Goal: Transaction & Acquisition: Download file/media

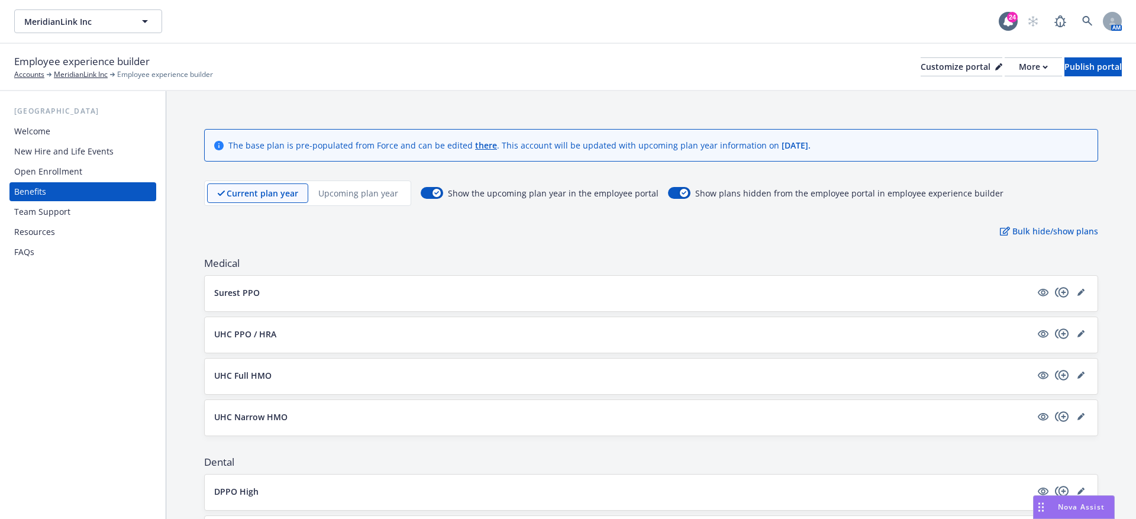
scroll to position [951, 0]
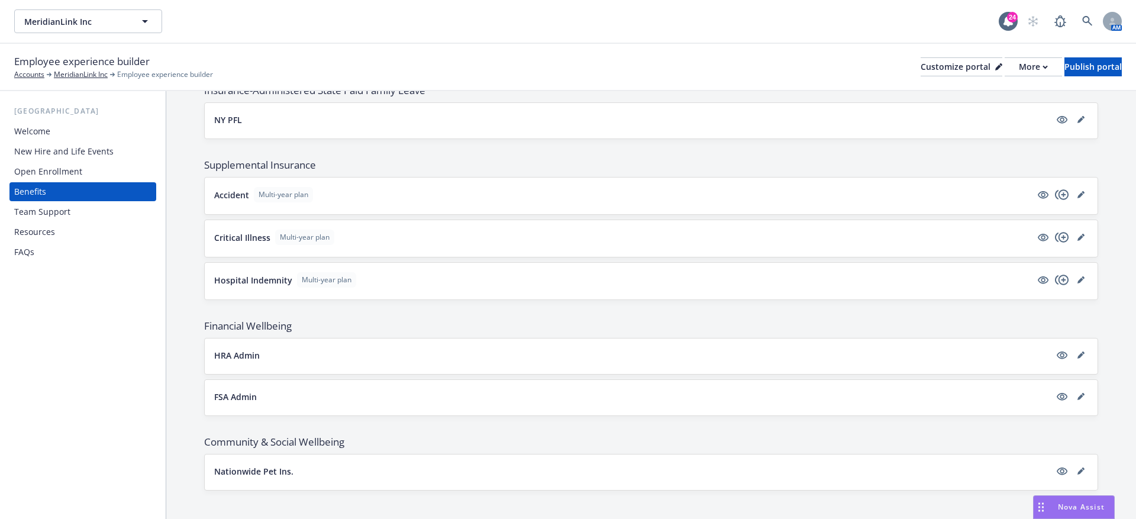
drag, startPoint x: 1101, startPoint y: 24, endPoint x: 1084, endPoint y: 24, distance: 16.6
click at [1085, 24] on div "AM" at bounding box center [1071, 21] width 101 height 24
click at [1084, 24] on icon at bounding box center [1087, 21] width 11 height 11
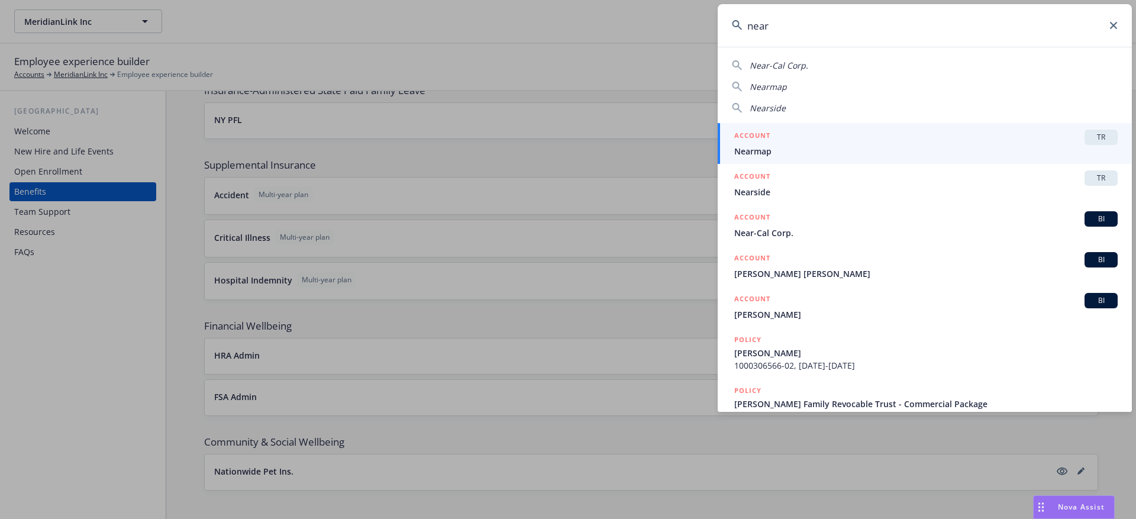
type input "near"
click at [957, 153] on span "Nearmap" at bounding box center [925, 151] width 383 height 12
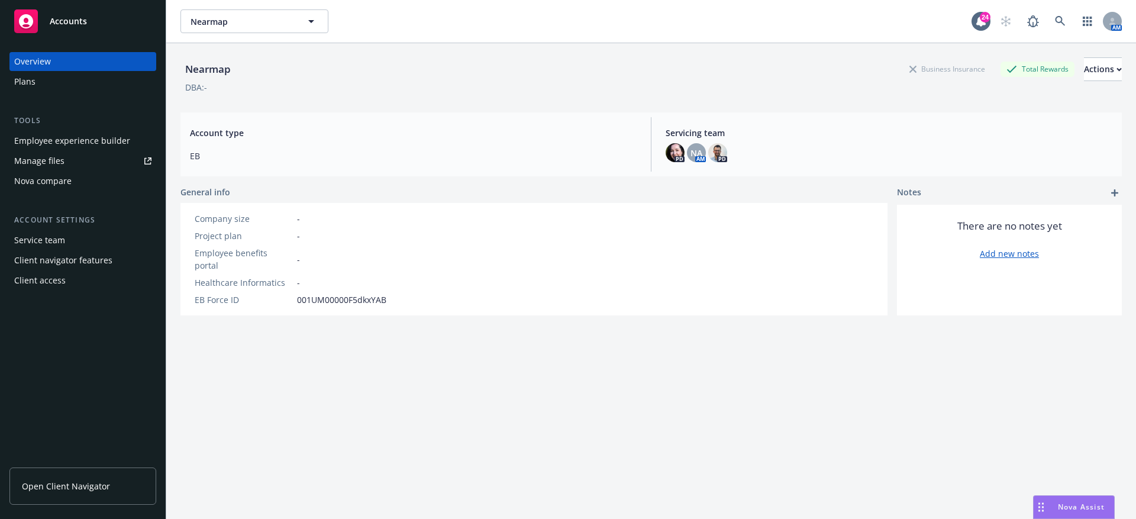
click at [73, 163] on link "Manage files" at bounding box center [82, 160] width 147 height 19
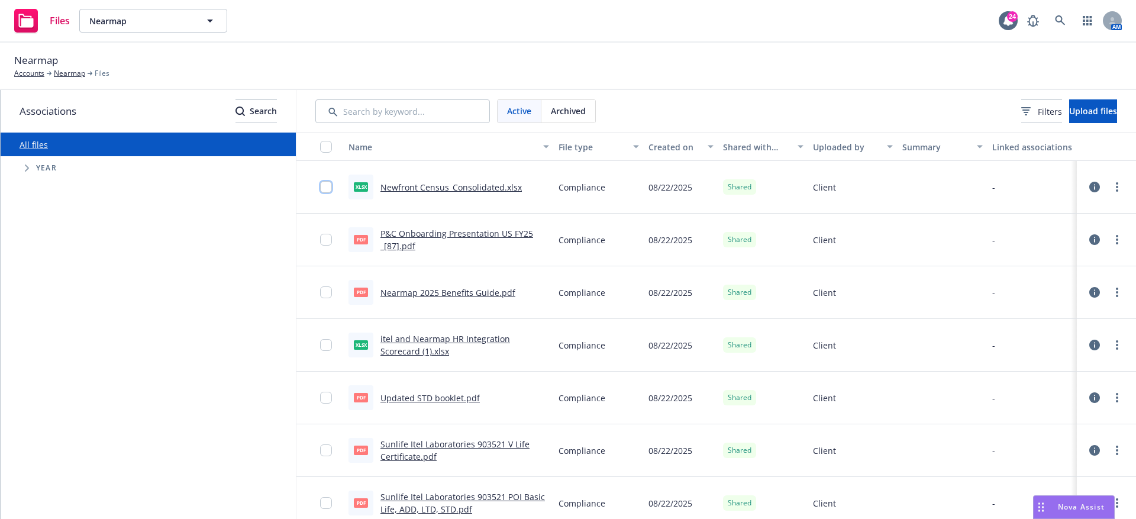
click at [322, 192] on input "checkbox" at bounding box center [326, 187] width 12 height 12
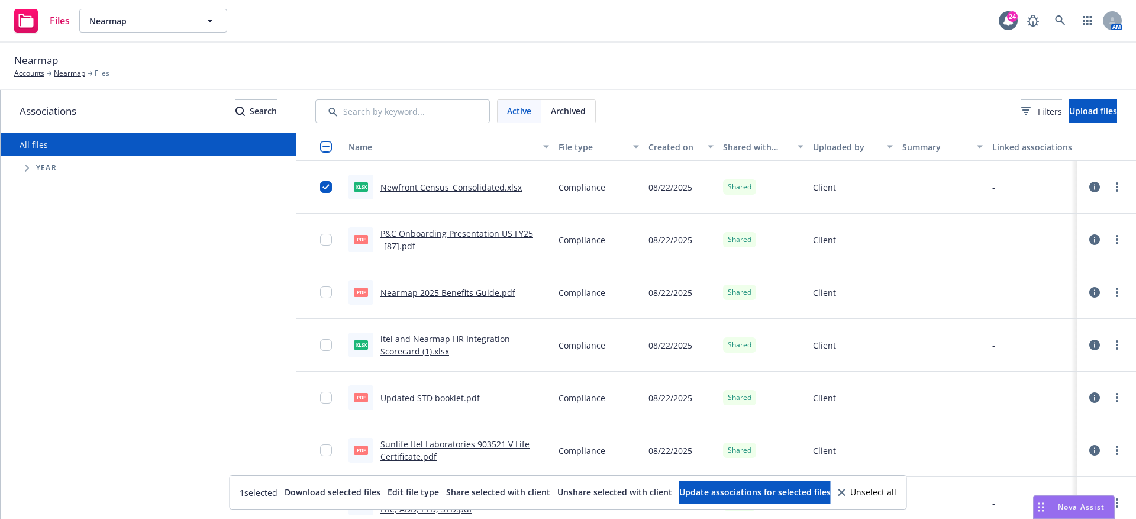
click at [322, 227] on div at bounding box center [329, 240] width 19 height 38
click at [329, 245] on div at bounding box center [329, 240] width 19 height 38
click at [326, 248] on div at bounding box center [329, 240] width 19 height 38
click at [324, 239] on input "checkbox" at bounding box center [326, 240] width 12 height 12
click at [334, 292] on div at bounding box center [329, 292] width 19 height 38
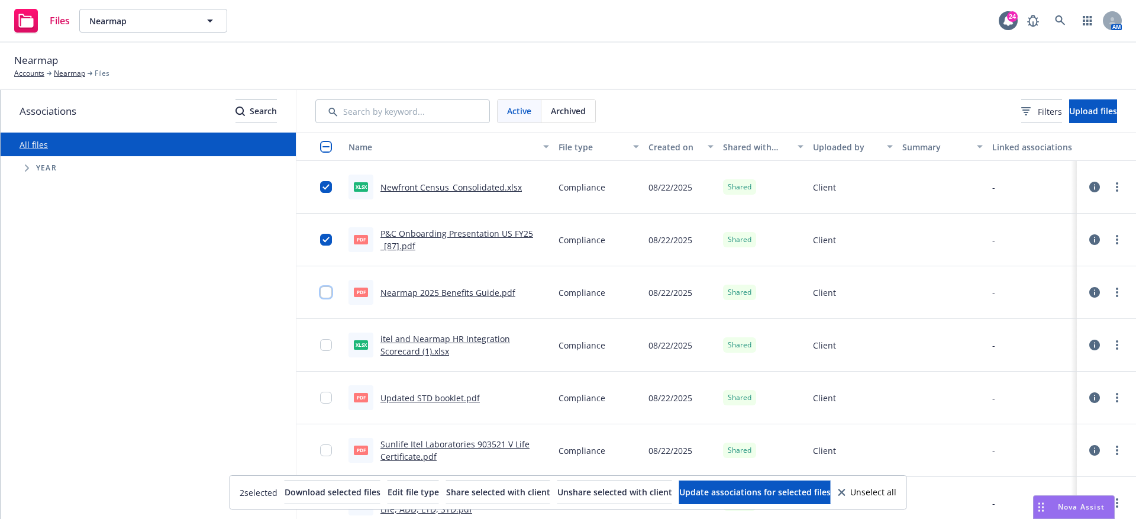
click at [331, 292] on input "checkbox" at bounding box center [326, 292] width 12 height 12
click at [322, 150] on input "checkbox" at bounding box center [326, 147] width 12 height 12
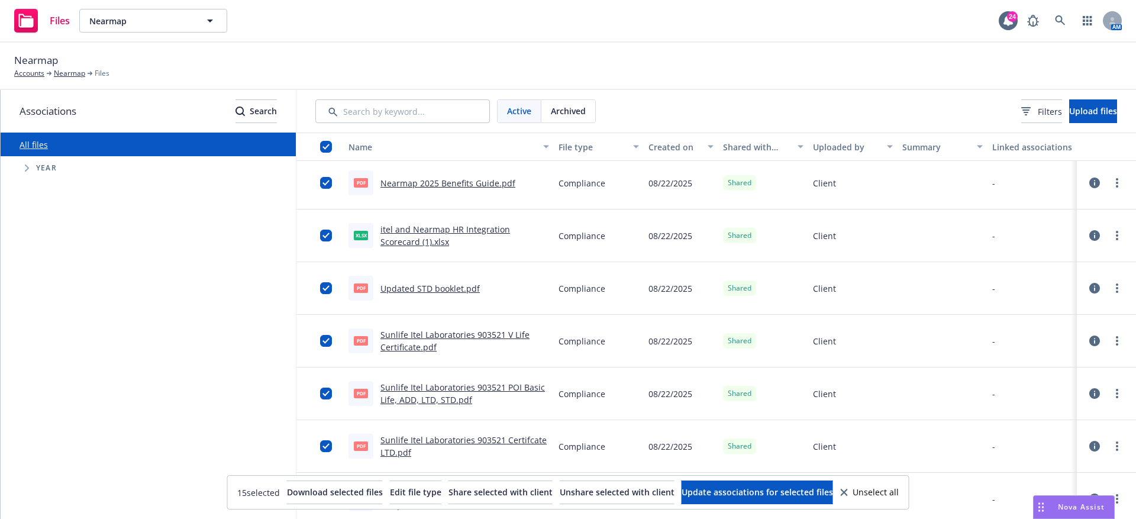
scroll to position [426, 0]
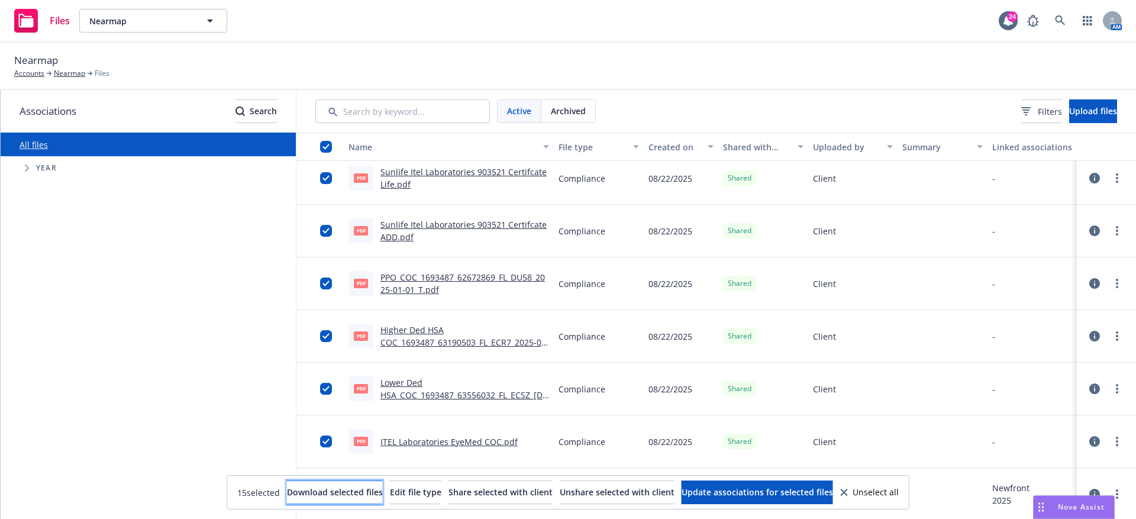
click at [287, 498] on span "Download selected files" at bounding box center [335, 491] width 96 height 11
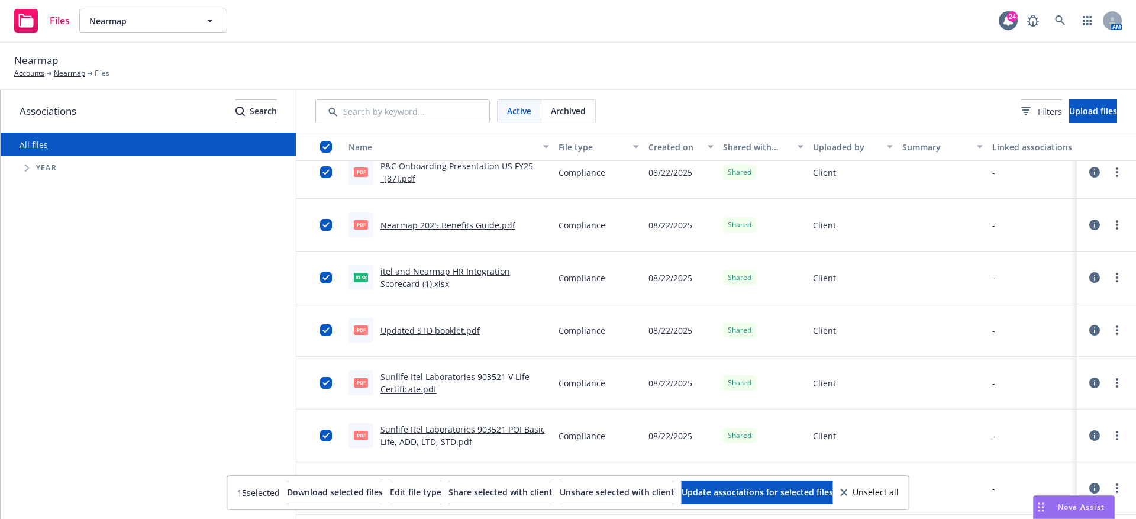
scroll to position [69, 0]
click at [925, 18] on div "Files Nearmap Nearmap 24 AM" at bounding box center [568, 21] width 1136 height 43
click at [287, 489] on span "Download selected files" at bounding box center [335, 491] width 96 height 11
